Goal: Information Seeking & Learning: Learn about a topic

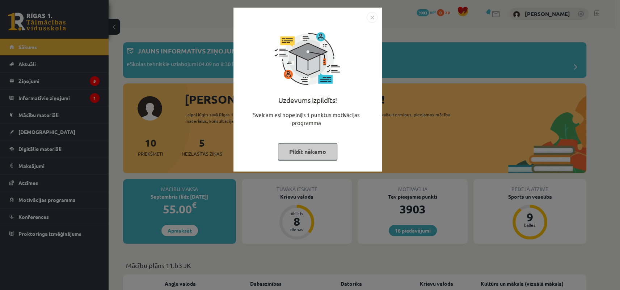
click at [289, 153] on button "Pildīt nākamo" at bounding box center [307, 152] width 59 height 17
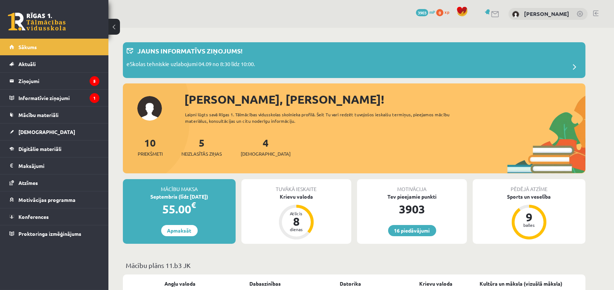
click at [201, 157] on div "10 Priekšmeti 5 Neizlasītās ziņas 4 Ieskaites" at bounding box center [354, 154] width 463 height 39
click at [201, 155] on span "Neizlasītās ziņas" at bounding box center [202, 153] width 41 height 7
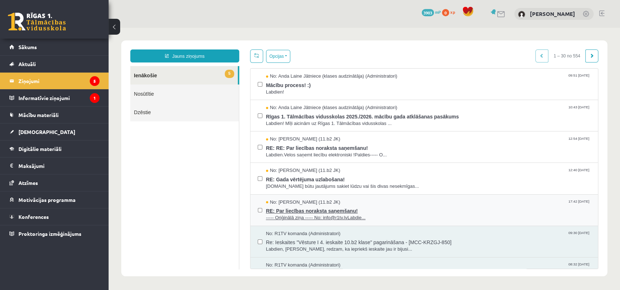
click at [293, 215] on span "----- Oriģinālā ziņa ----- No: info@r1tv.lvLabdie..." at bounding box center [428, 218] width 324 height 7
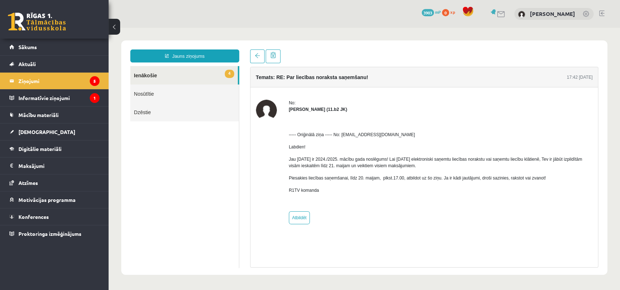
click at [142, 73] on link "4 Ienākošie" at bounding box center [183, 75] width 107 height 18
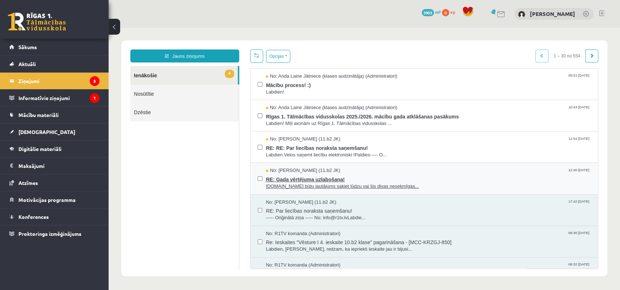
click at [295, 177] on span "RE: Gada vērtējuma uzlabošana!" at bounding box center [428, 178] width 324 height 9
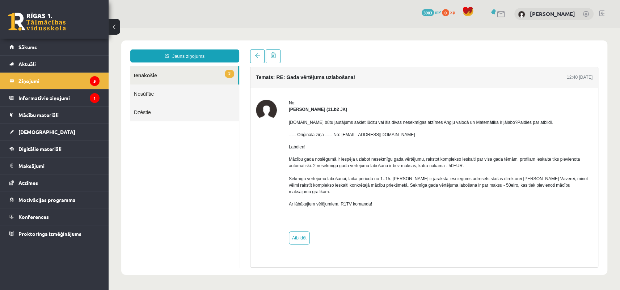
click at [146, 76] on link "3 Ienākošie" at bounding box center [183, 75] width 107 height 18
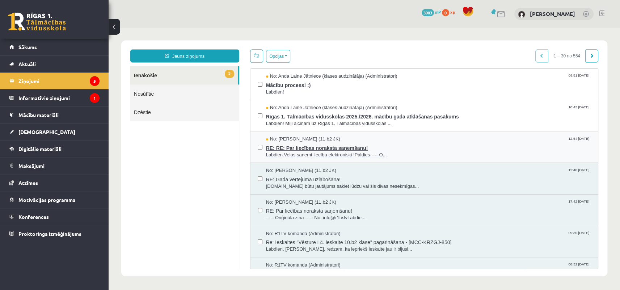
click at [291, 144] on span "RE: RE: Par liecības noraksta saņemšanu!" at bounding box center [428, 147] width 324 height 9
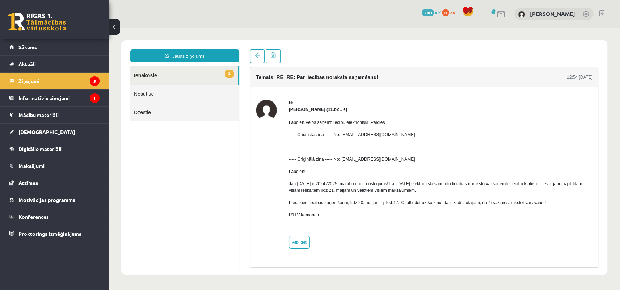
click at [149, 77] on link "2 Ienākošie" at bounding box center [183, 75] width 107 height 18
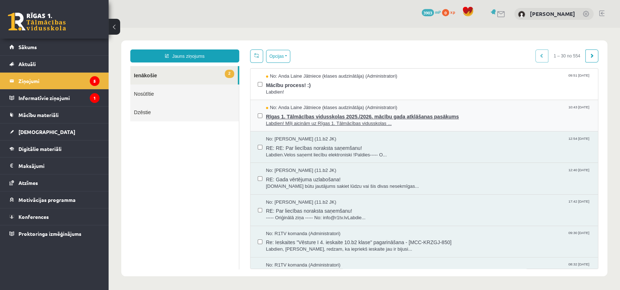
click at [323, 120] on span "Labdien! Mīļi aicinām uz Rīgas 1. Tālmācības vidusskolas ..." at bounding box center [428, 123] width 324 height 7
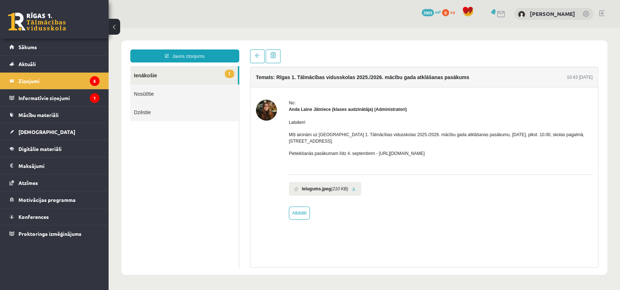
click at [136, 76] on link "1 Ienākošie" at bounding box center [183, 75] width 107 height 18
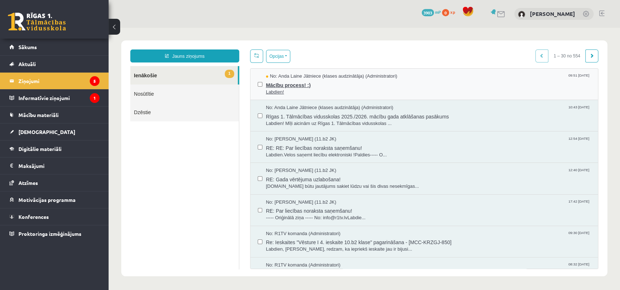
click at [288, 89] on span "Labdien!" at bounding box center [428, 92] width 324 height 7
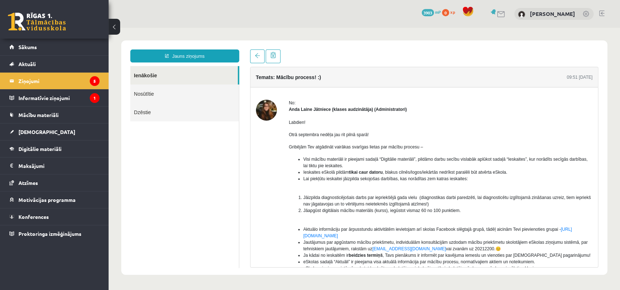
click at [148, 78] on link "Ienākošie" at bounding box center [183, 75] width 107 height 18
click at [51, 97] on legend "Informatīvie ziņojumi 1" at bounding box center [58, 98] width 81 height 17
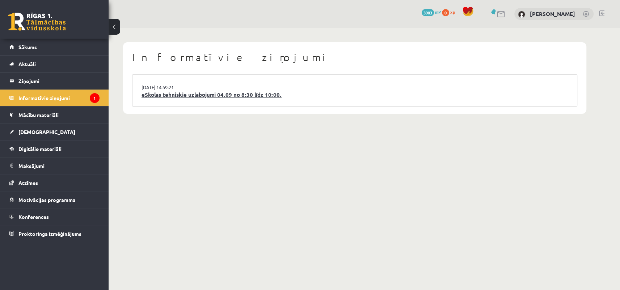
click at [175, 97] on link "eSkolas tehniskie uzlabojumi 04.09 no 8:30 līdz 10:00." at bounding box center [354, 95] width 426 height 8
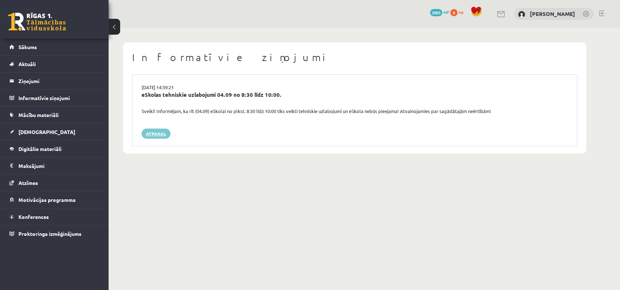
click at [152, 134] on link "Atpakaļ" at bounding box center [155, 134] width 29 height 10
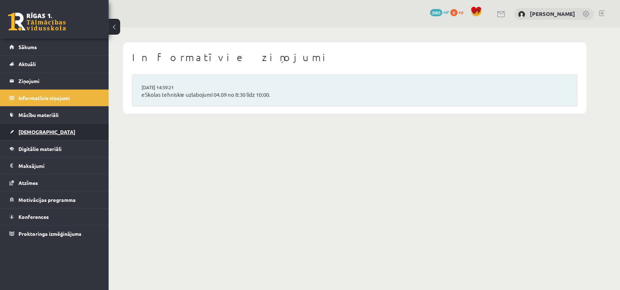
click at [34, 132] on span "[DEMOGRAPHIC_DATA]" at bounding box center [46, 132] width 57 height 7
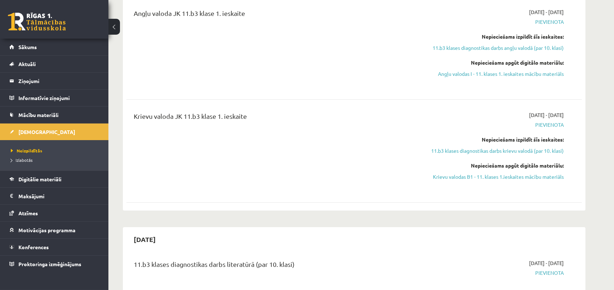
scroll to position [197, 0]
click at [475, 149] on link "11.b3 klases diagnostikas darbs krievu valodā (par 10. klasi)" at bounding box center [496, 150] width 136 height 8
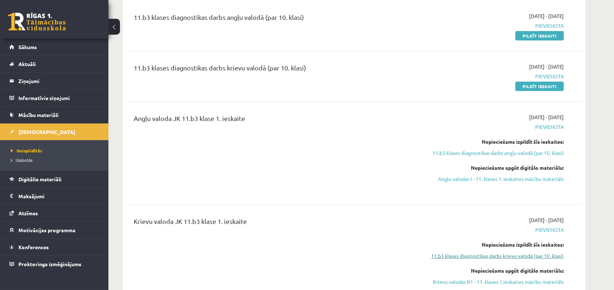
scroll to position [81, 0]
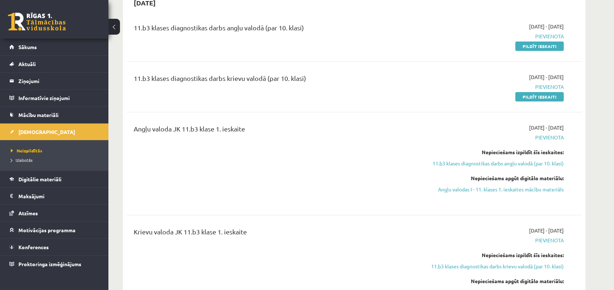
click at [346, 99] on div "11.b3 klases diagnostikas darbs krievu valodā (par 10. klasi)" at bounding box center [275, 86] width 294 height 27
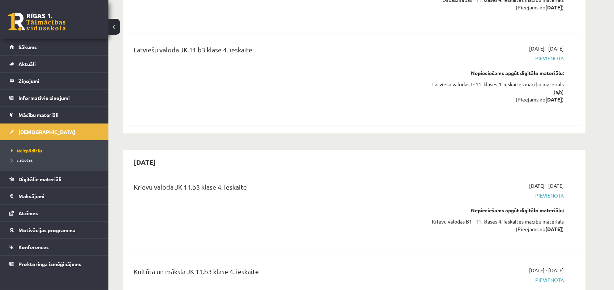
scroll to position [4675, 0]
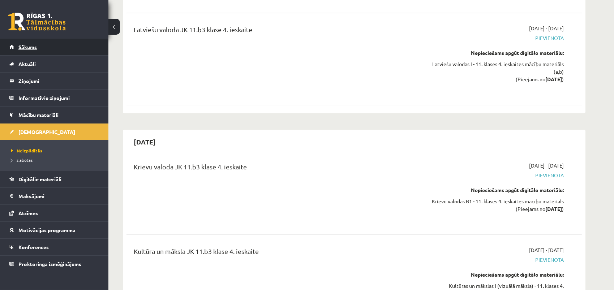
click at [35, 47] on span "Sākums" at bounding box center [27, 47] width 18 height 7
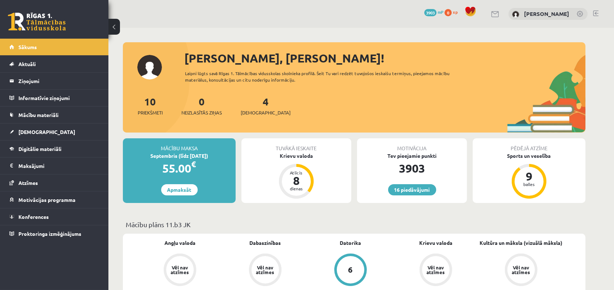
click at [142, 108] on div "10 Priekšmeti" at bounding box center [150, 105] width 25 height 22
click at [148, 110] on span "Priekšmeti" at bounding box center [150, 112] width 25 height 7
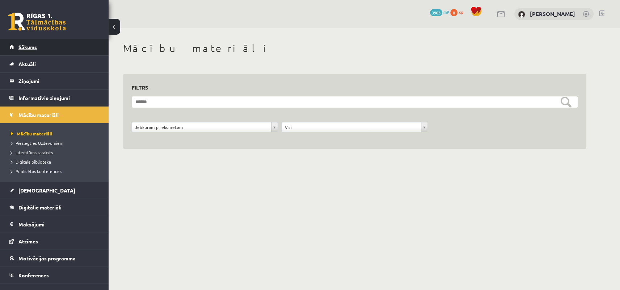
click at [33, 46] on span "Sākums" at bounding box center [27, 47] width 18 height 7
